Goal: Task Accomplishment & Management: Complete application form

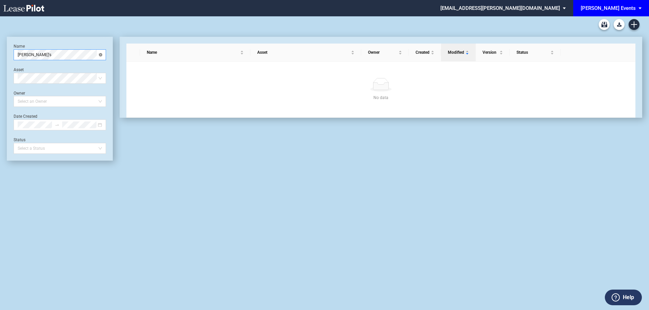
drag, startPoint x: 99, startPoint y: 54, endPoint x: 74, endPoint y: 10, distance: 51.1
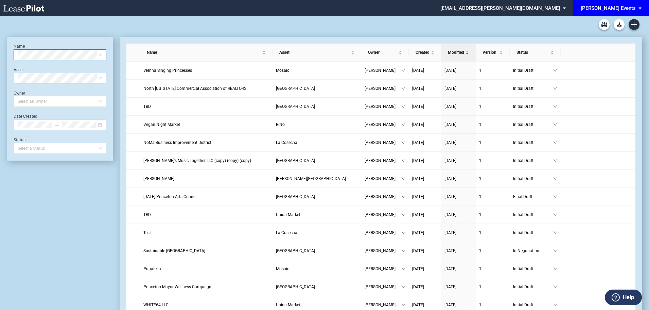
click at [618, 15] on span "[PERSON_NAME] Events" at bounding box center [608, 8] width 55 height 16
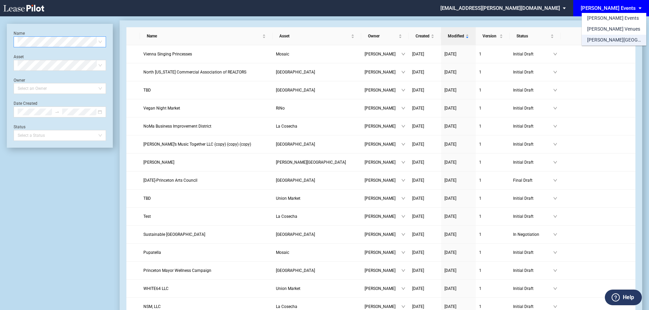
click at [602, 40] on div "[PERSON_NAME][GEOGRAPHIC_DATA] Consents" at bounding box center [614, 40] width 54 height 7
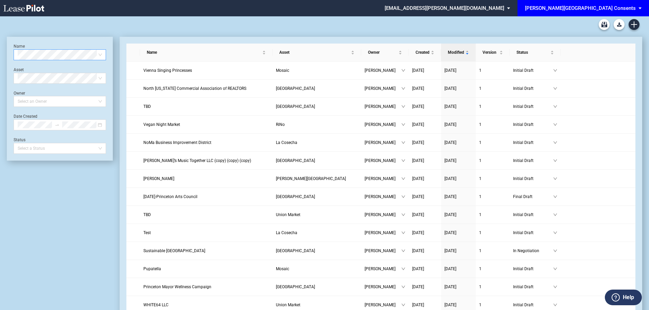
scroll to position [16, 0]
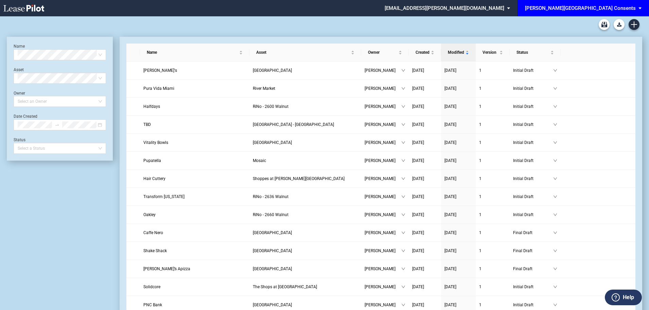
click at [642, 22] on div at bounding box center [325, 24] width 636 height 16
click at [635, 24] on use "Create new document" at bounding box center [634, 24] width 6 height 6
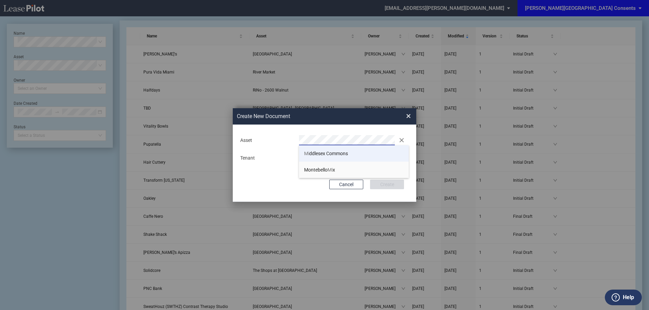
click at [326, 152] on span "Mi ddlesex Commons" at bounding box center [326, 153] width 44 height 5
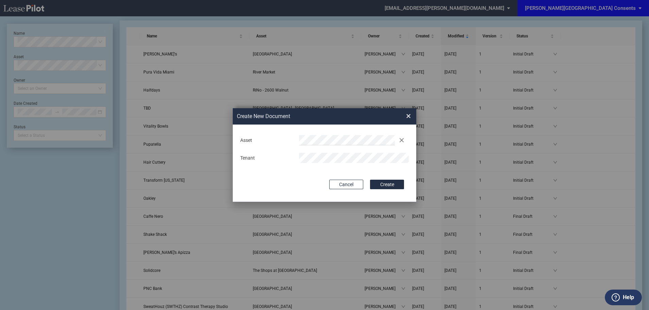
click at [271, 174] on div "Deal Type Retail Deal Type Retail Form Consent To Temporary License Consent To …" at bounding box center [325, 162] width 184 height 77
click at [395, 184] on button "Create" at bounding box center [387, 185] width 34 height 10
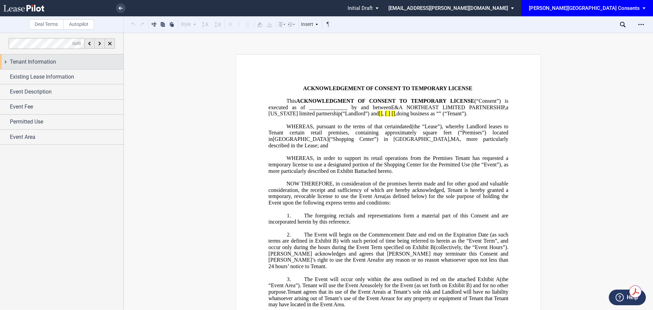
click at [72, 56] on div "Tenant Information" at bounding box center [61, 61] width 123 height 15
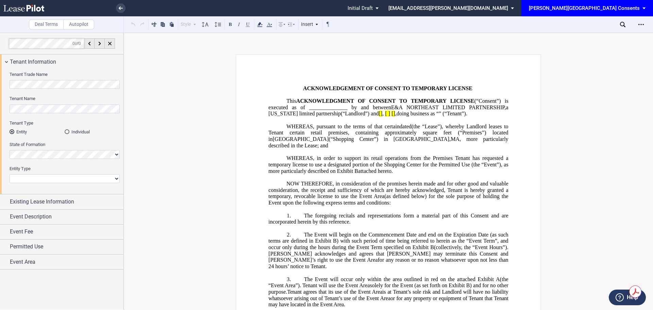
click at [0, 83] on html ".bocls-1{fill:#26354a;fill-rule:evenodd} Loading... × Pending... Pending... Ini…" at bounding box center [326, 155] width 653 height 310
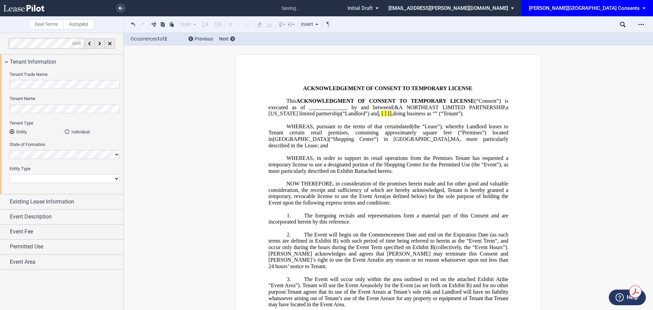
click at [0, 87] on html ".bocls-1{fill:#26354a;fill-rule:evenodd} Loading... × saving... Pending... Pend…" at bounding box center [326, 155] width 653 height 310
click at [0, 80] on html ".bocls-1{fill:#26354a;fill-rule:evenodd} Loading... × all changes saved Pending…" at bounding box center [326, 155] width 653 height 310
click at [0, 107] on html ".bocls-1{fill:#26354a;fill-rule:evenodd} Loading... × all changes saved Pending…" at bounding box center [326, 155] width 653 height 310
click at [0, 100] on html ".bocls-1{fill:#26354a;fill-rule:evenodd} Loading... × all changes saved Pending…" at bounding box center [326, 155] width 653 height 310
click at [123, 68] on div "Tenant Information" at bounding box center [61, 61] width 123 height 15
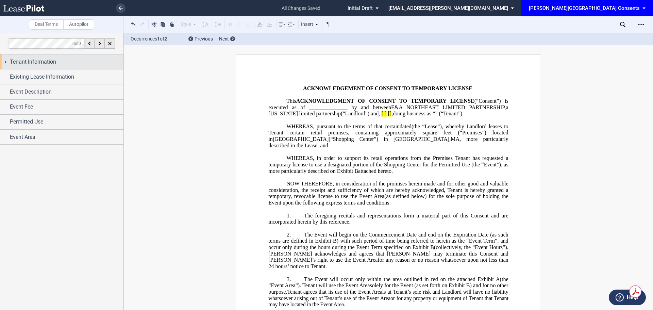
click at [78, 64] on div "Tenant Information" at bounding box center [67, 62] width 114 height 8
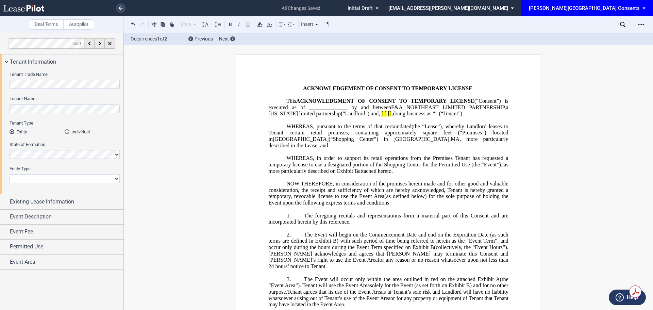
click at [0, 95] on html ".bocls-1{fill:#26354a;fill-rule:evenodd} Loading... × all changes saved Pending…" at bounding box center [326, 155] width 653 height 310
click at [64, 199] on span "Existing Lease Information" at bounding box center [42, 202] width 64 height 8
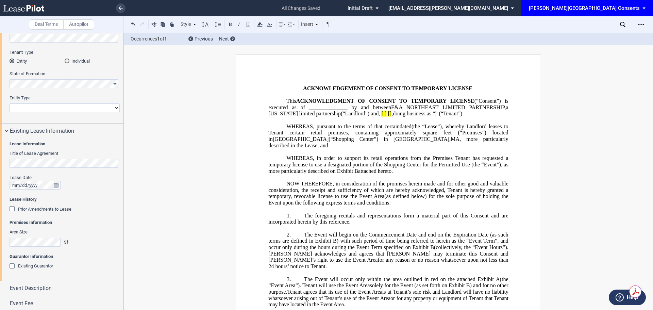
scroll to position [80, 0]
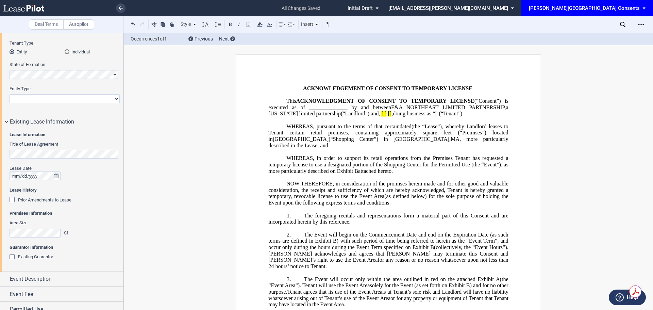
click at [39, 227] on div "Area Size Sf" at bounding box center [40, 228] width 61 height 17
